Goal: Book appointment/travel/reservation

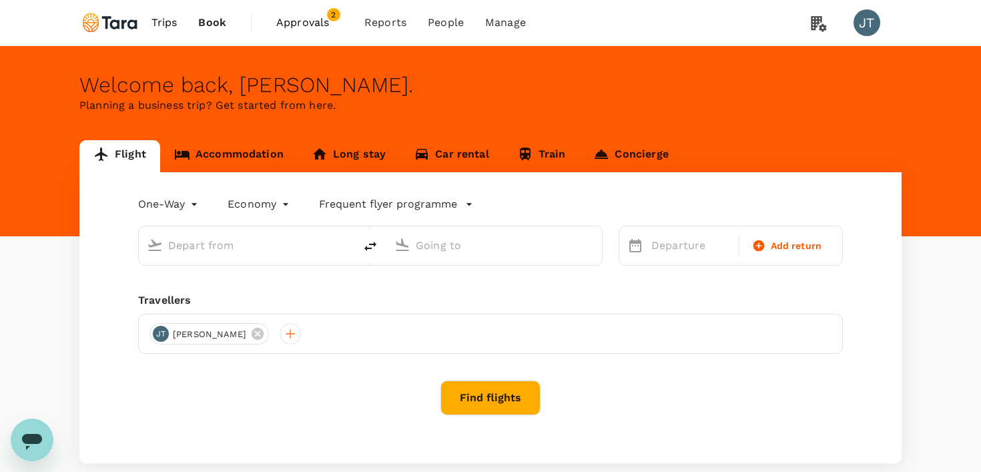
type input "roundtrip"
type input "business"
type input "Singapore Changi (SIN)"
type input "London Heathrow (LHR)"
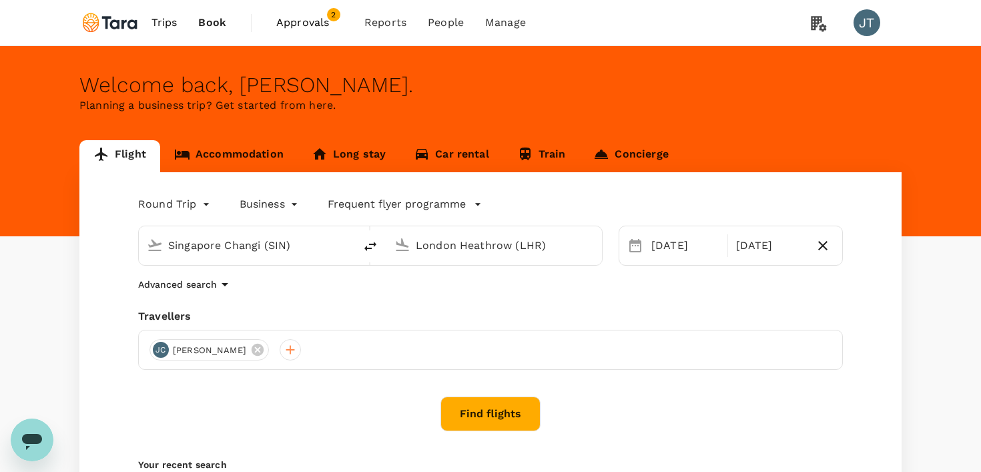
click at [149, 25] on link "Trips" at bounding box center [164, 22] width 47 height 45
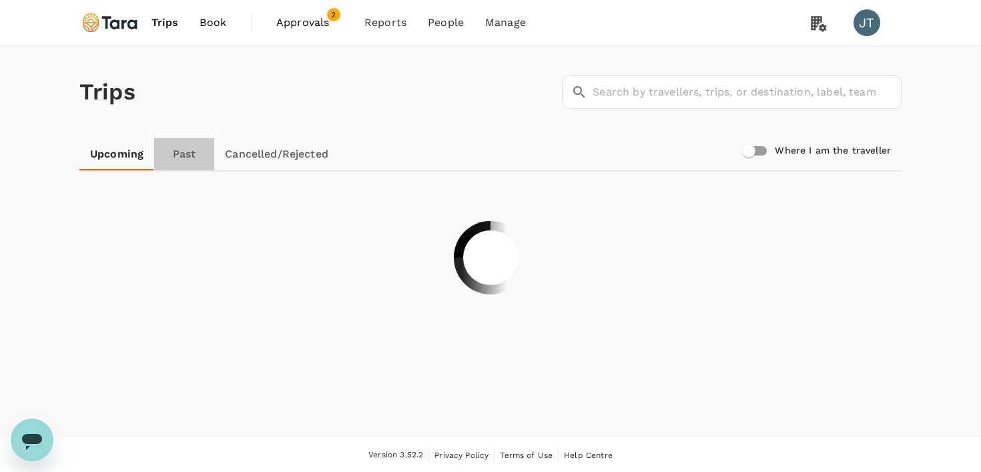
click at [196, 159] on link "Past" at bounding box center [184, 154] width 60 height 32
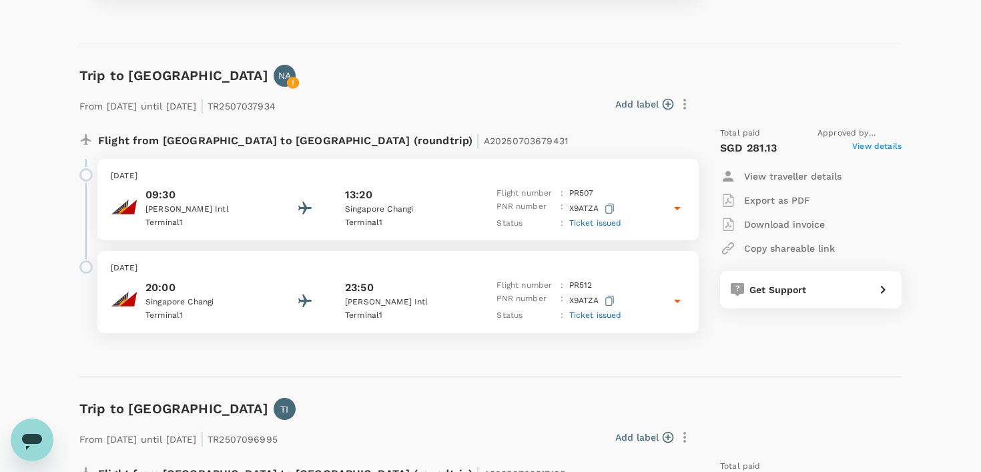
scroll to position [1107, 0]
